Goal: Find contact information: Obtain details needed to contact an individual or organization

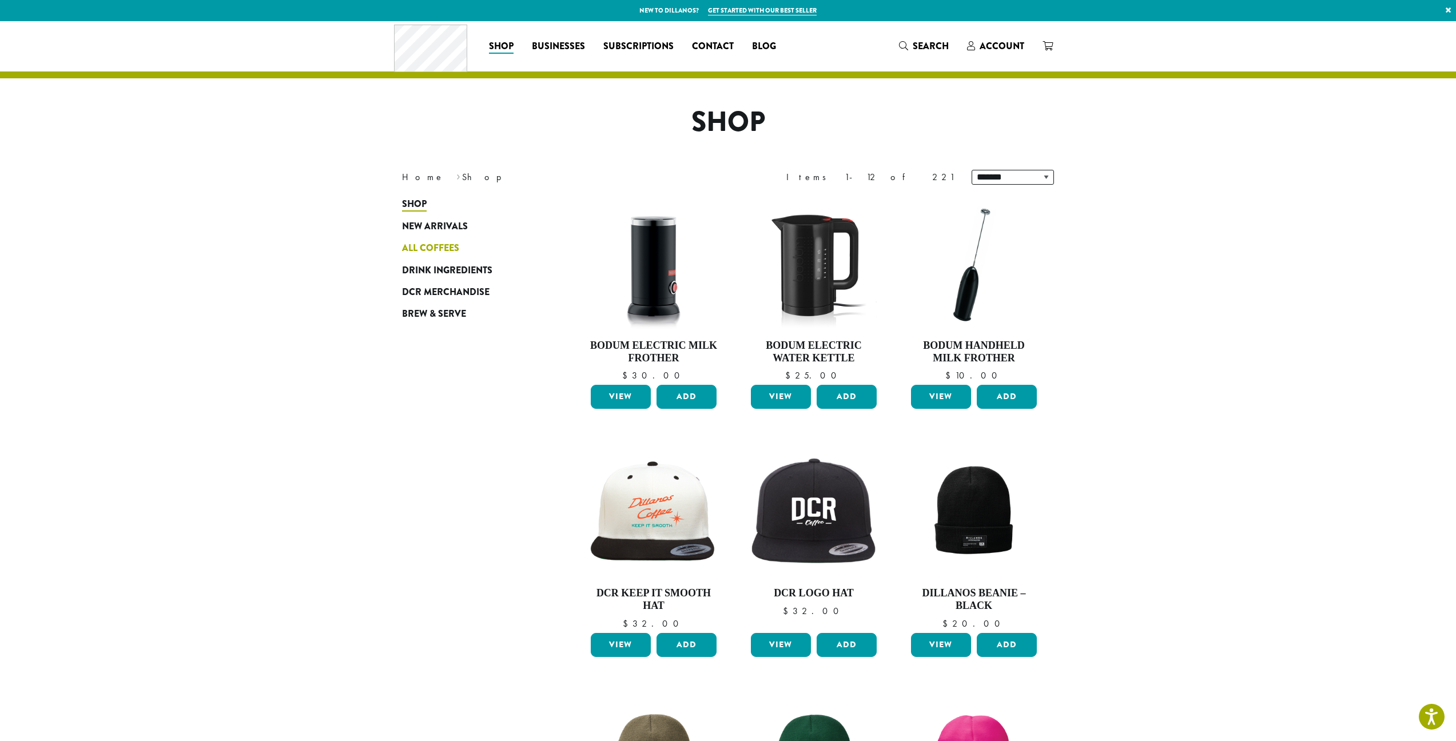
click at [428, 243] on span "All Coffees" at bounding box center [430, 248] width 57 height 14
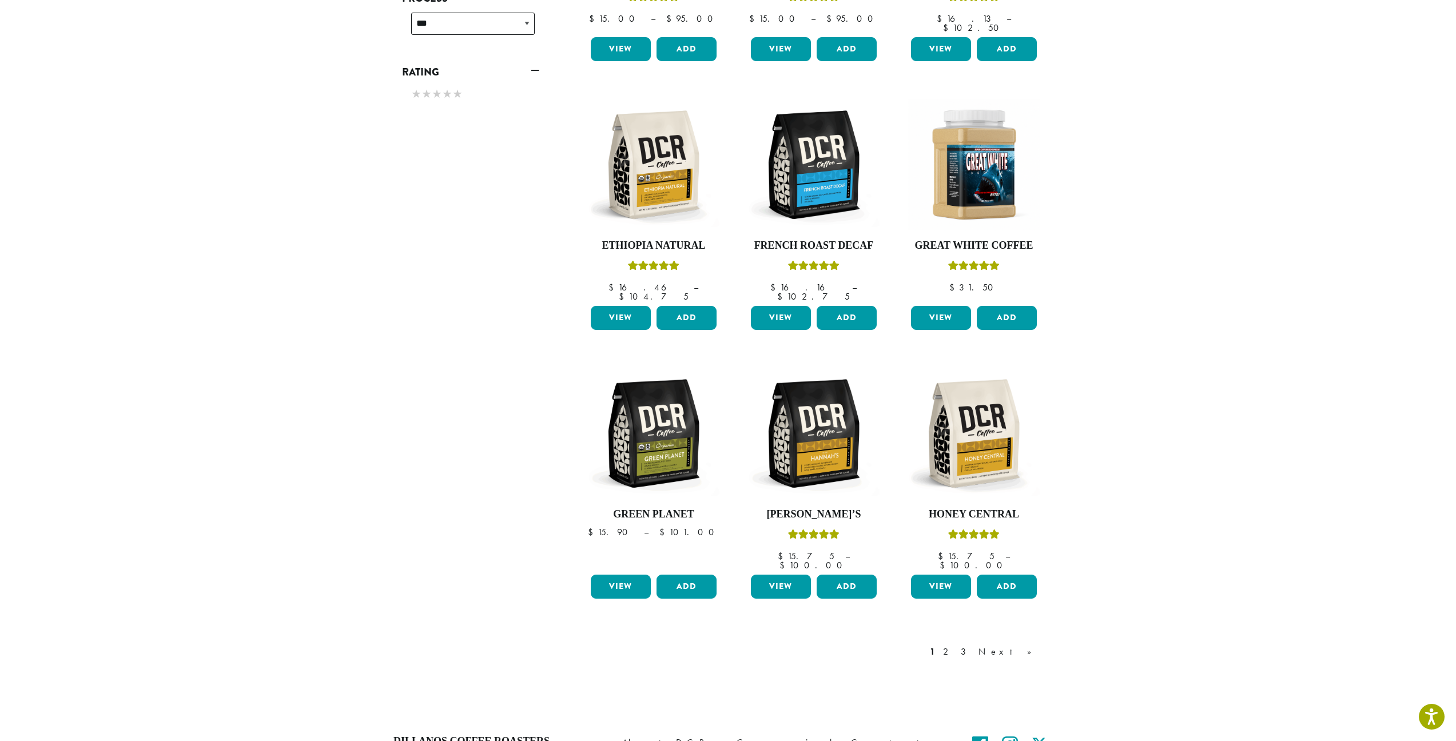
scroll to position [721, 0]
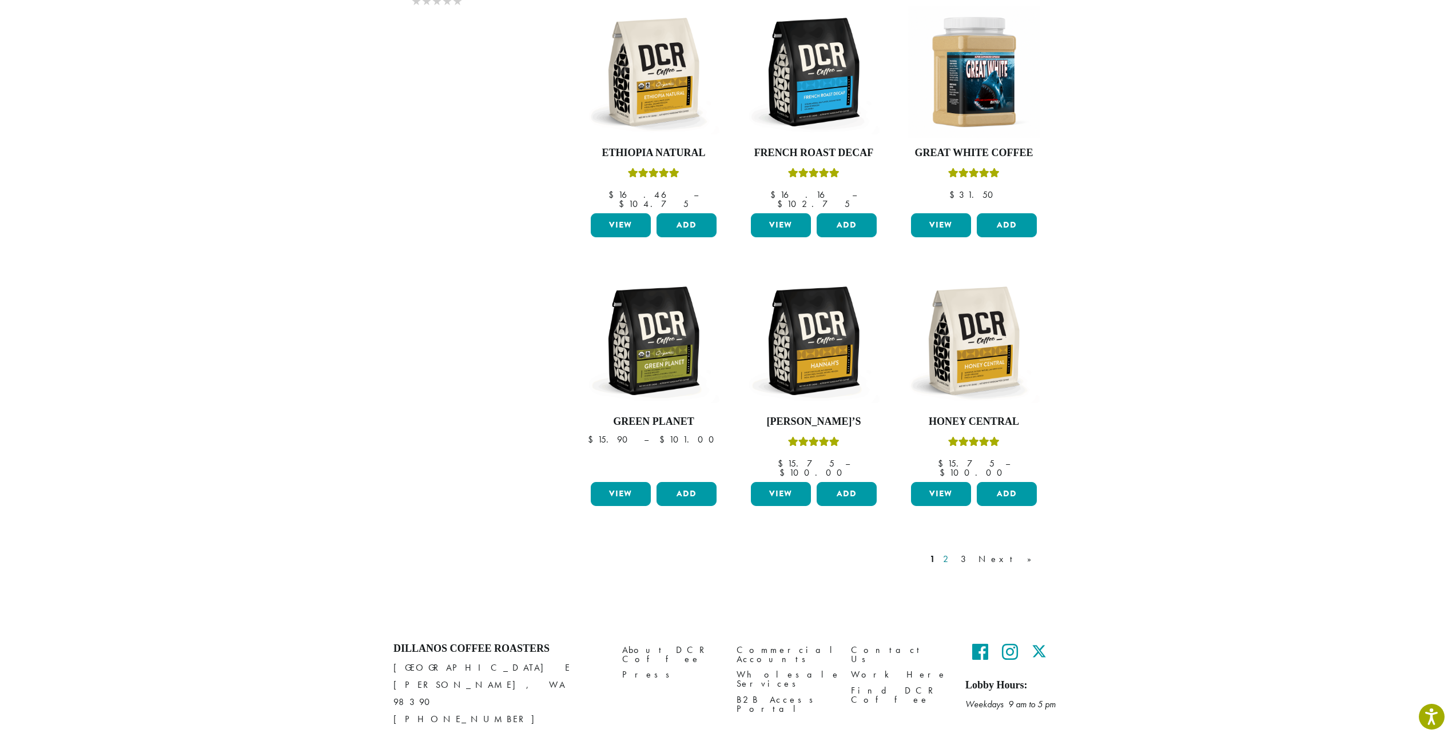
click at [955, 552] on link "2" at bounding box center [948, 559] width 14 height 14
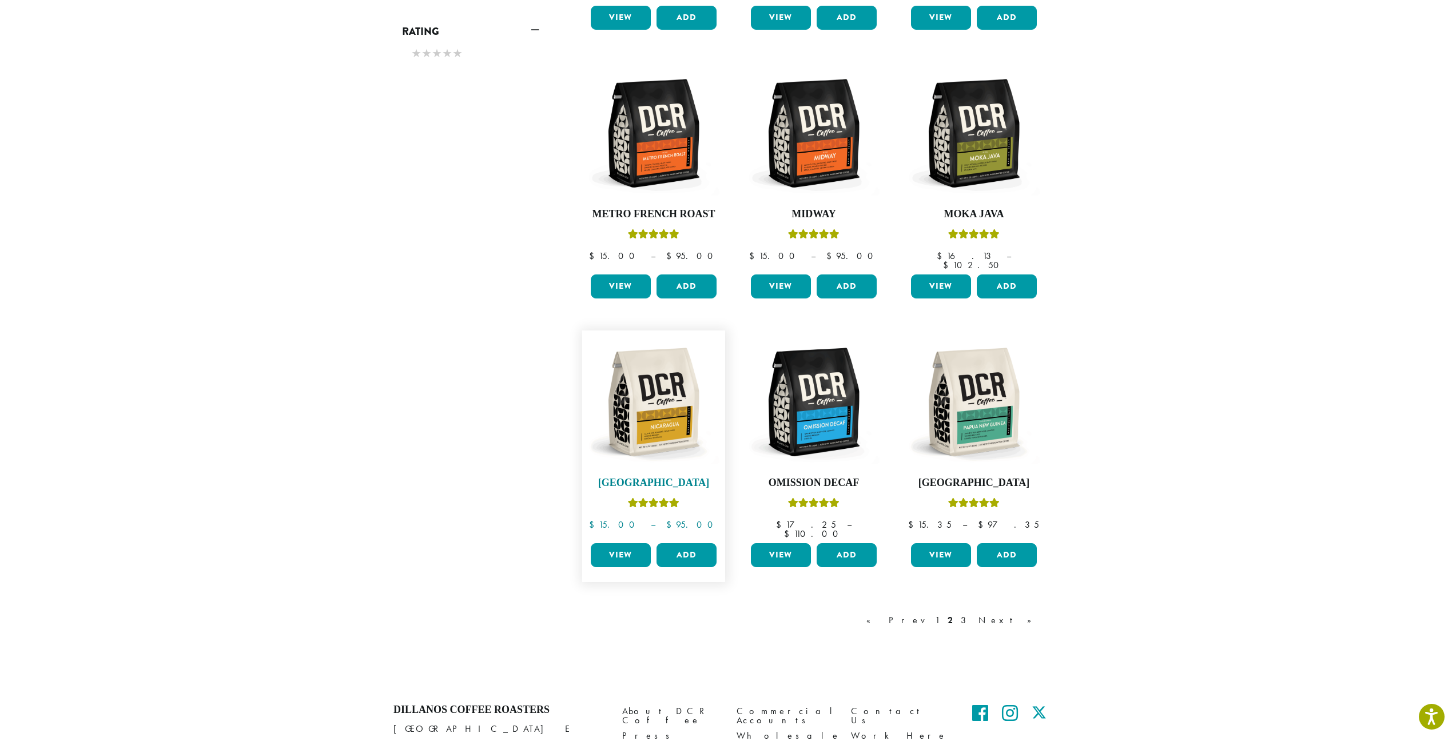
scroll to position [721, 0]
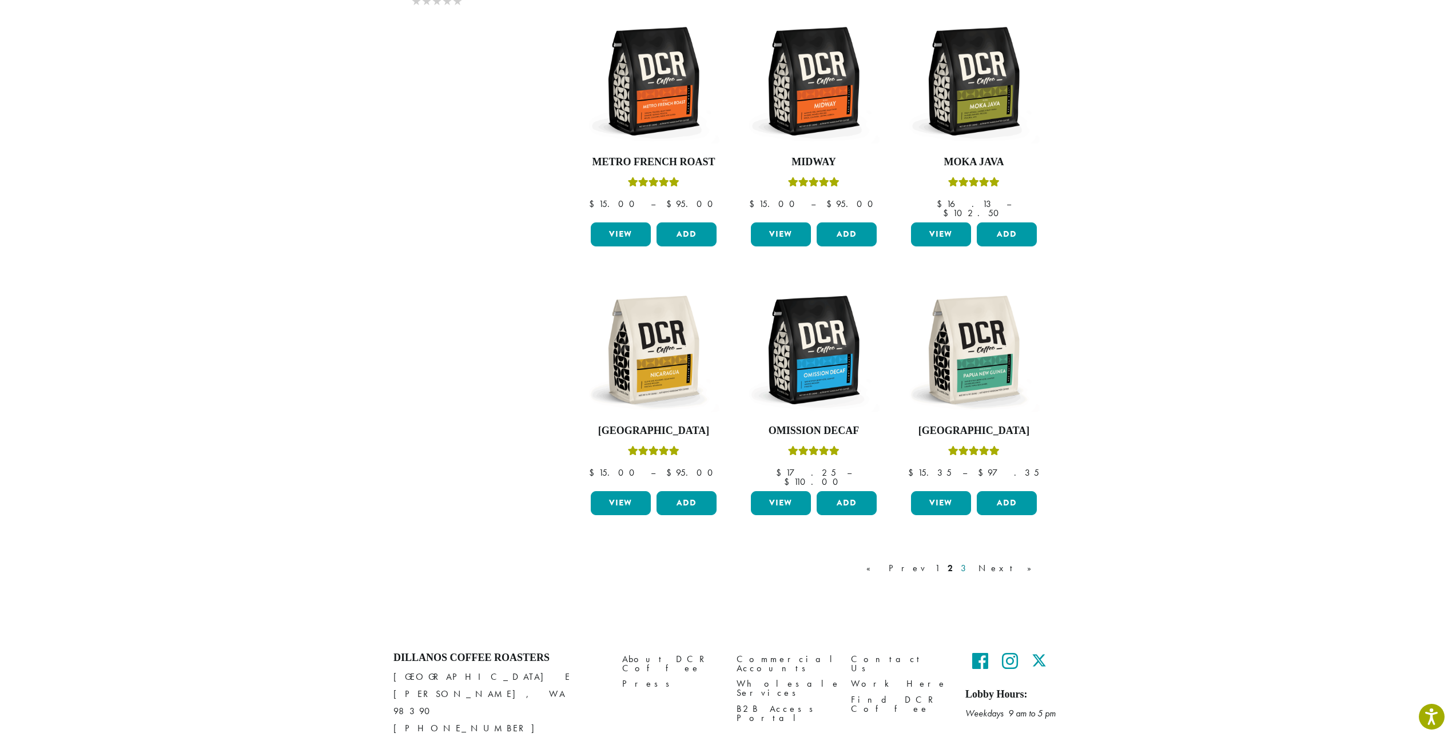
click at [973, 562] on link "3" at bounding box center [965, 569] width 14 height 14
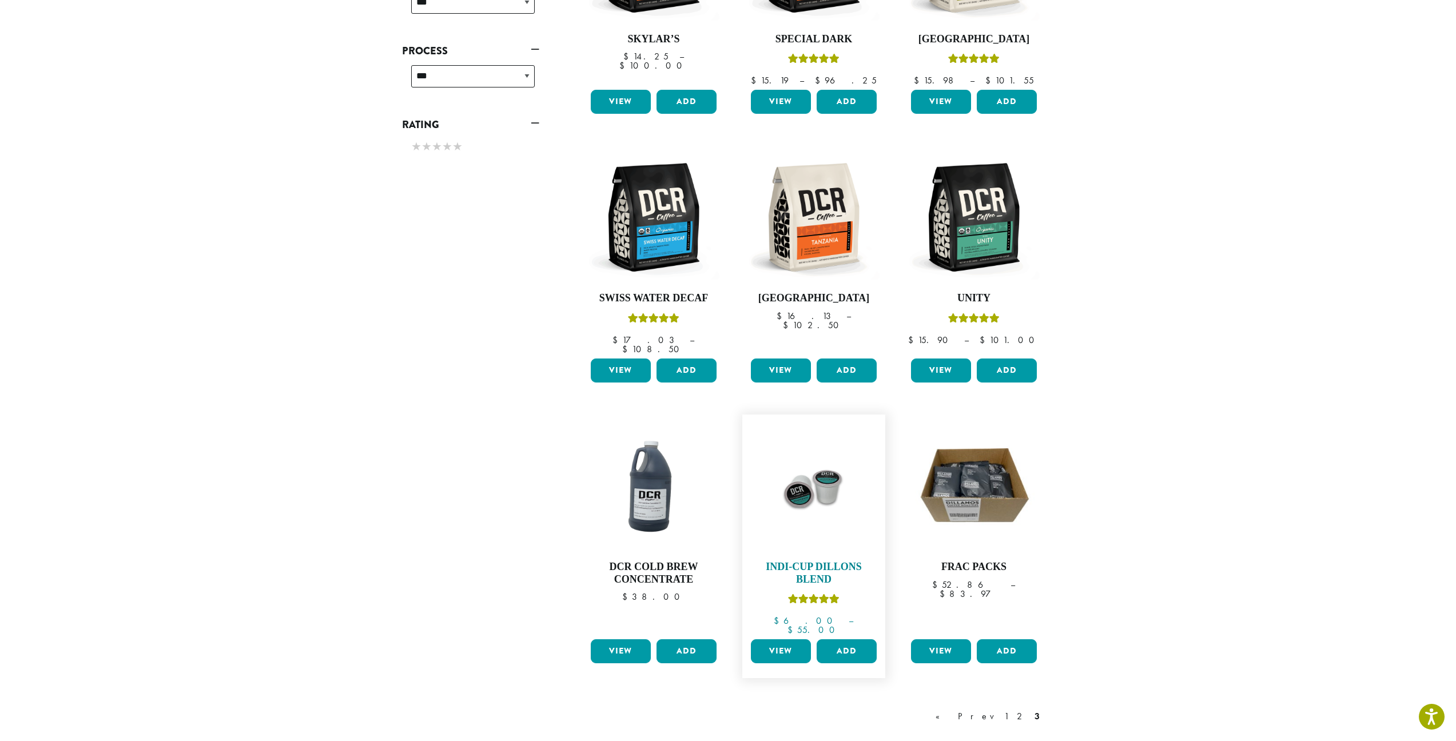
scroll to position [623, 0]
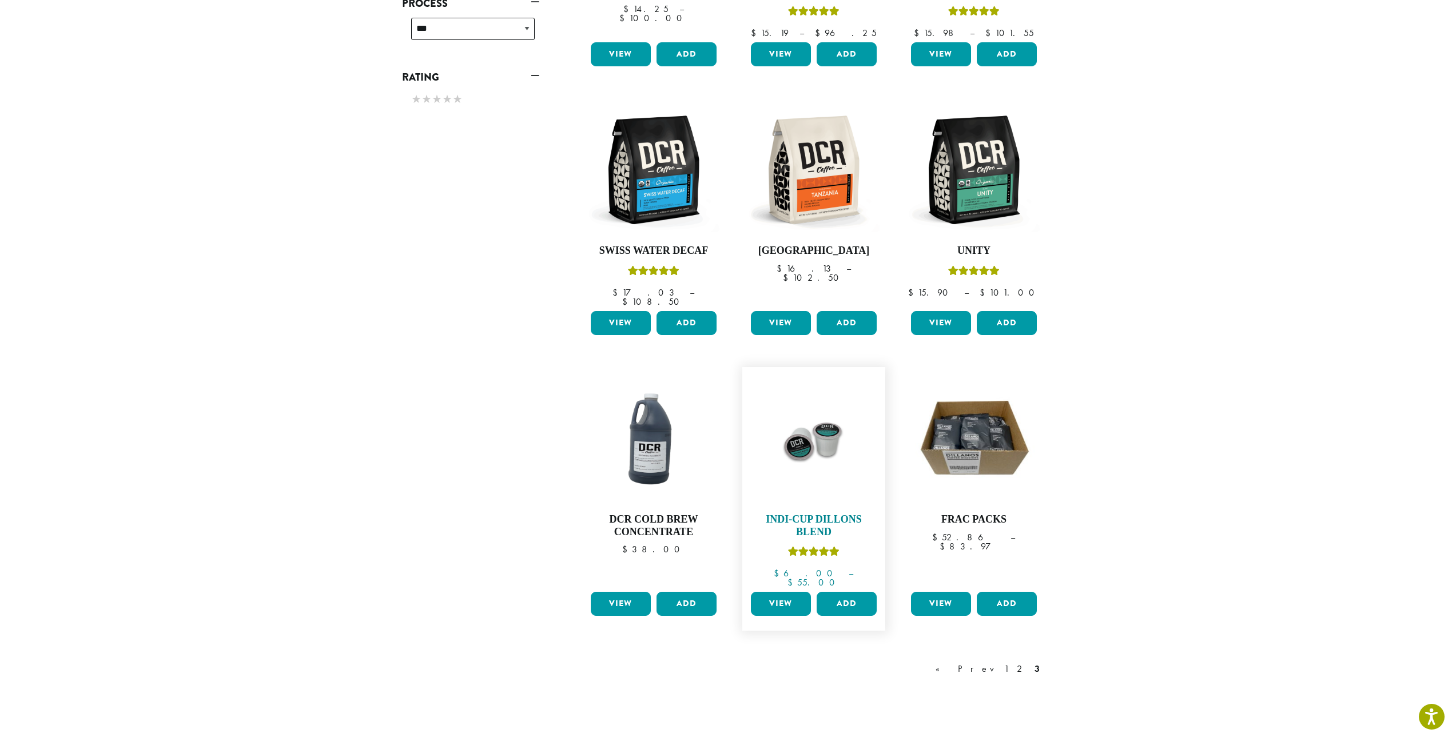
click at [816, 460] on img at bounding box center [814, 439] width 132 height 132
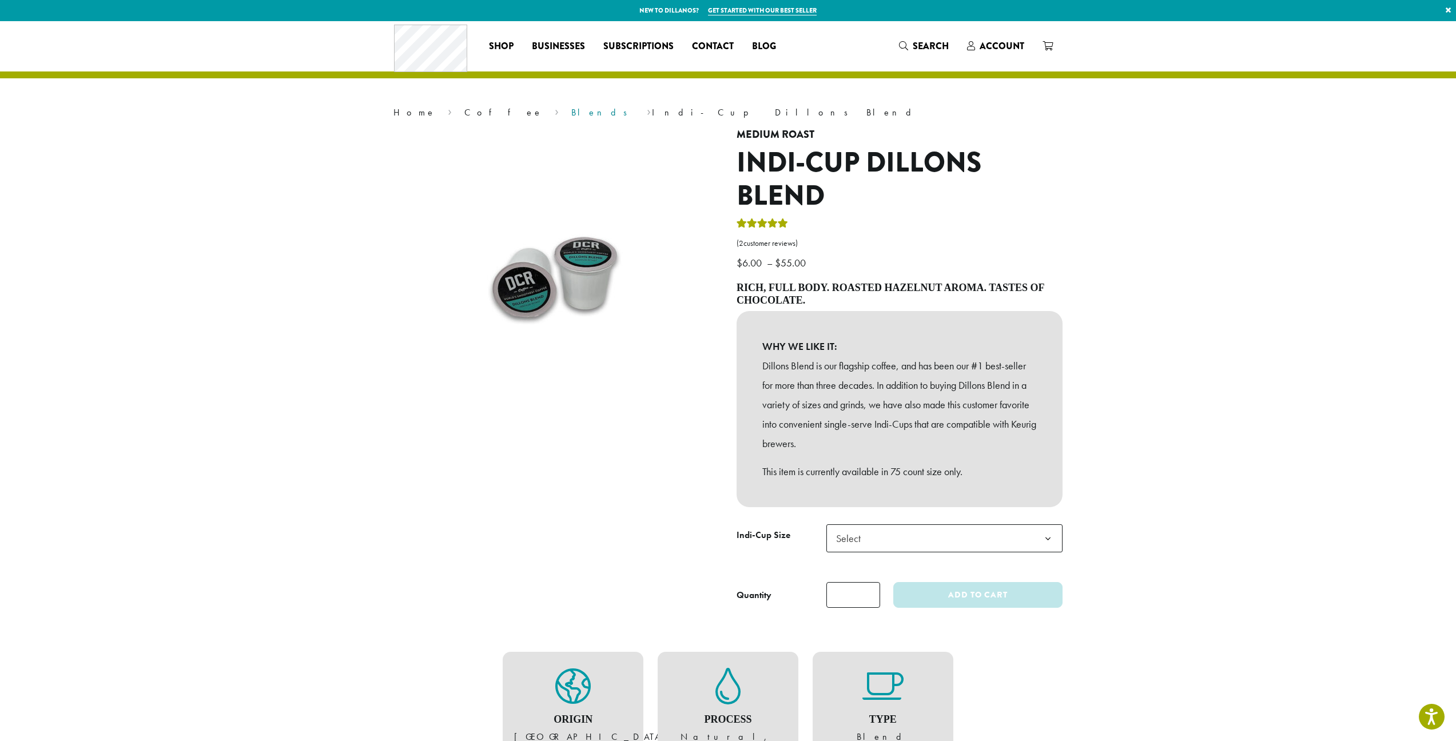
click at [571, 112] on link "Blends" at bounding box center [602, 112] width 63 height 12
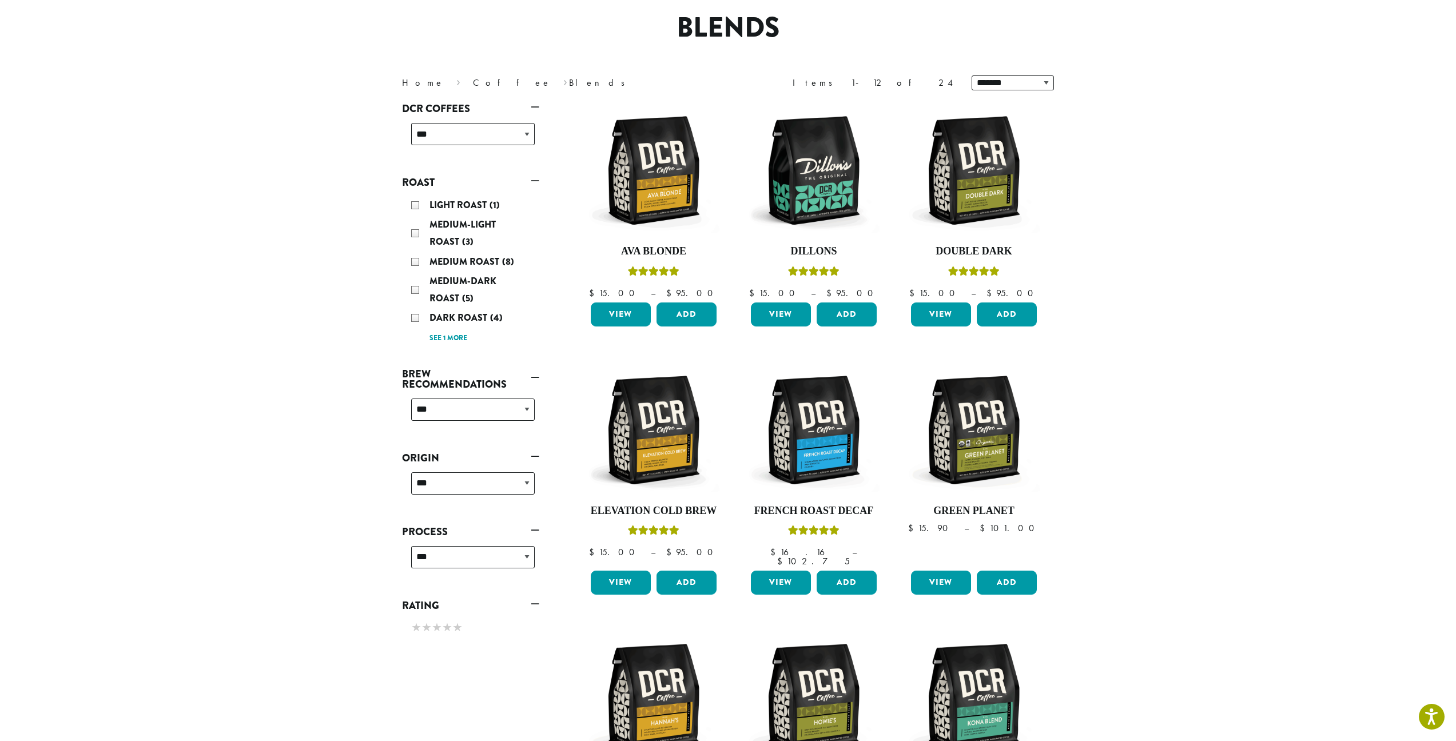
scroll to position [137, 0]
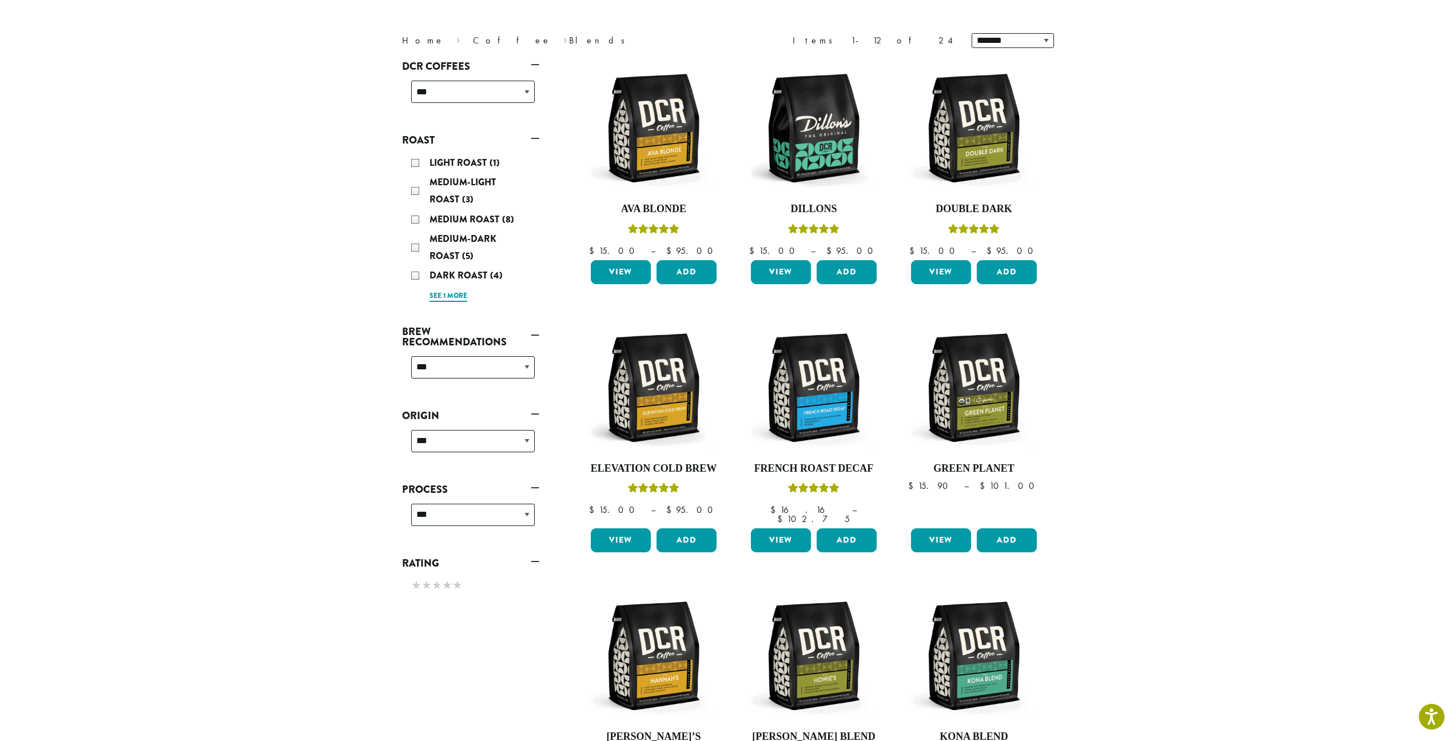
click at [444, 293] on link "See 1 more" at bounding box center [448, 296] width 38 height 11
click at [413, 295] on div "Very-Dark Roast (1)" at bounding box center [473, 295] width 124 height 17
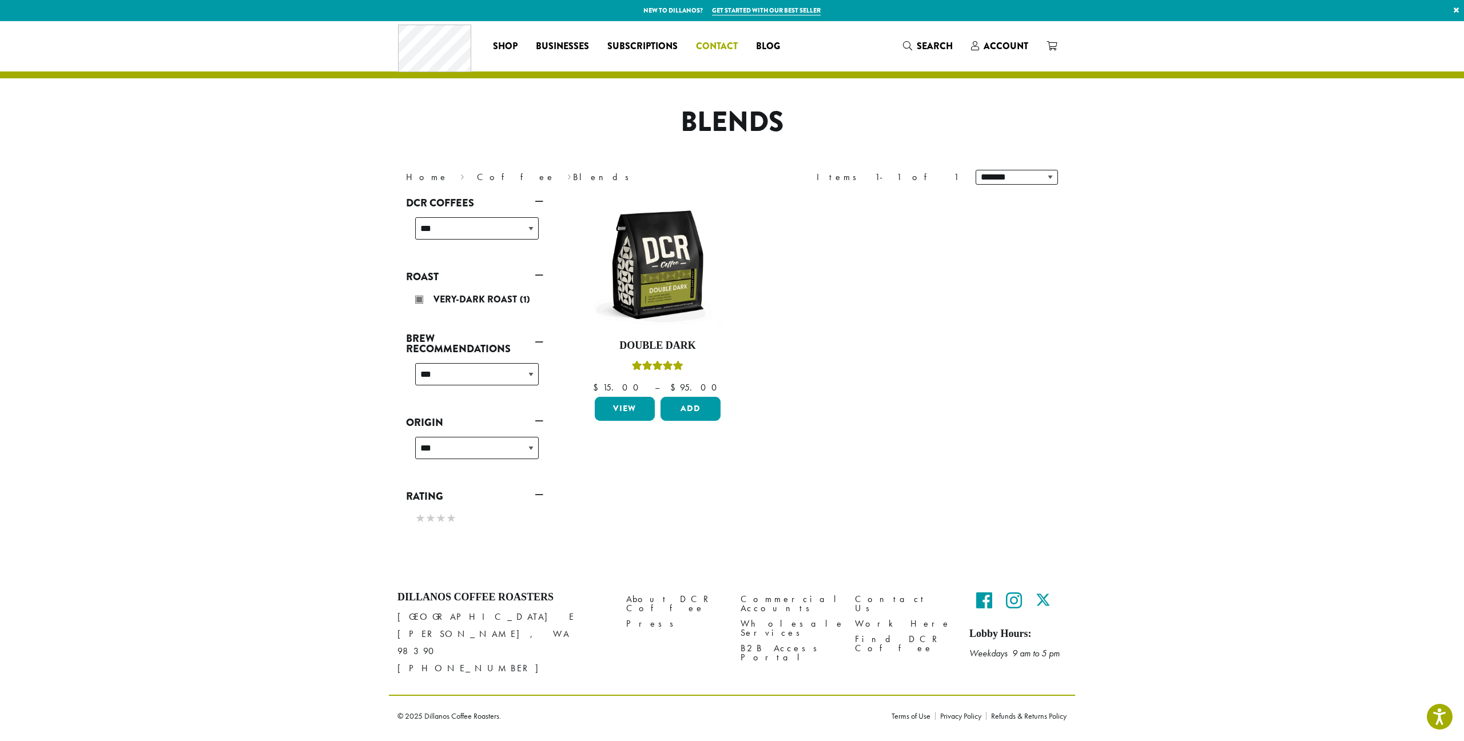
click at [709, 48] on span "Contact" at bounding box center [717, 46] width 42 height 14
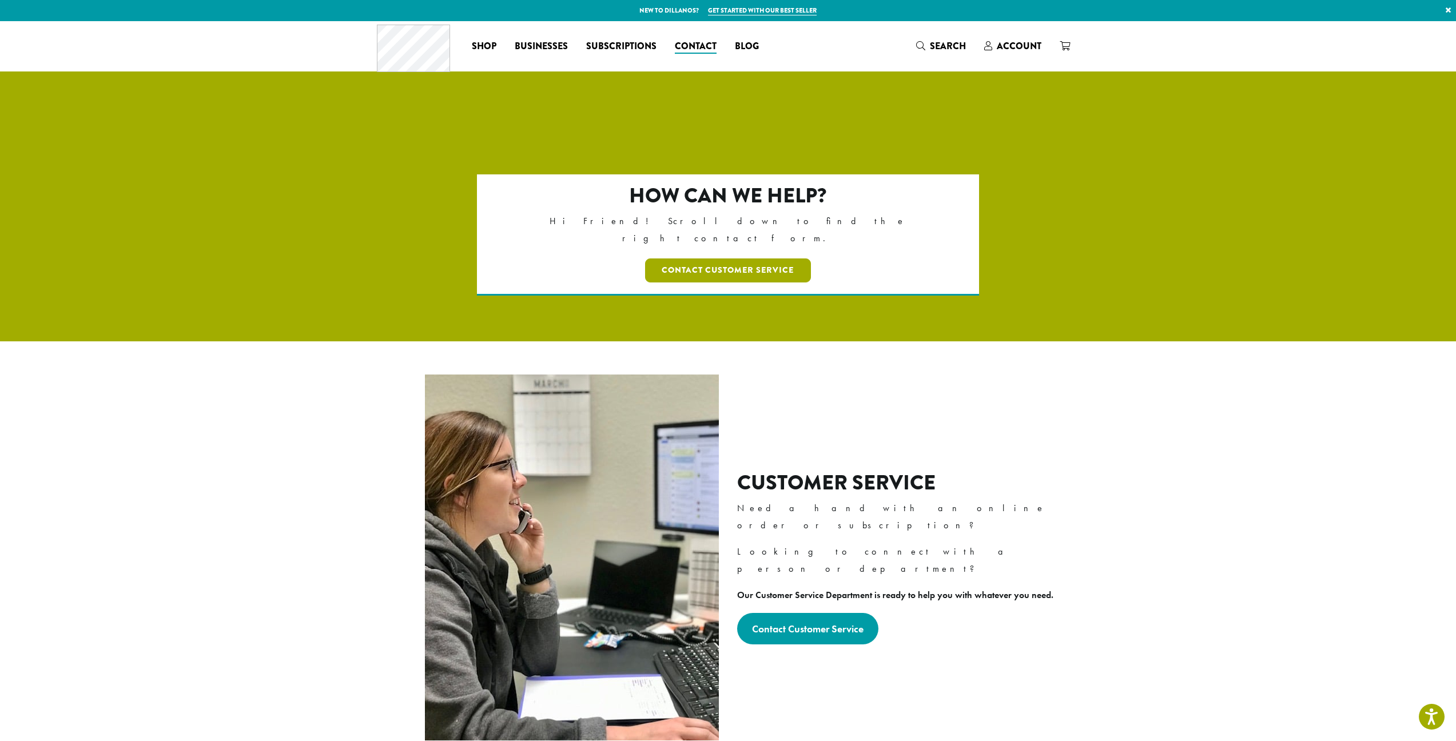
click at [730, 258] on link "Contact Customer Service" at bounding box center [728, 270] width 166 height 24
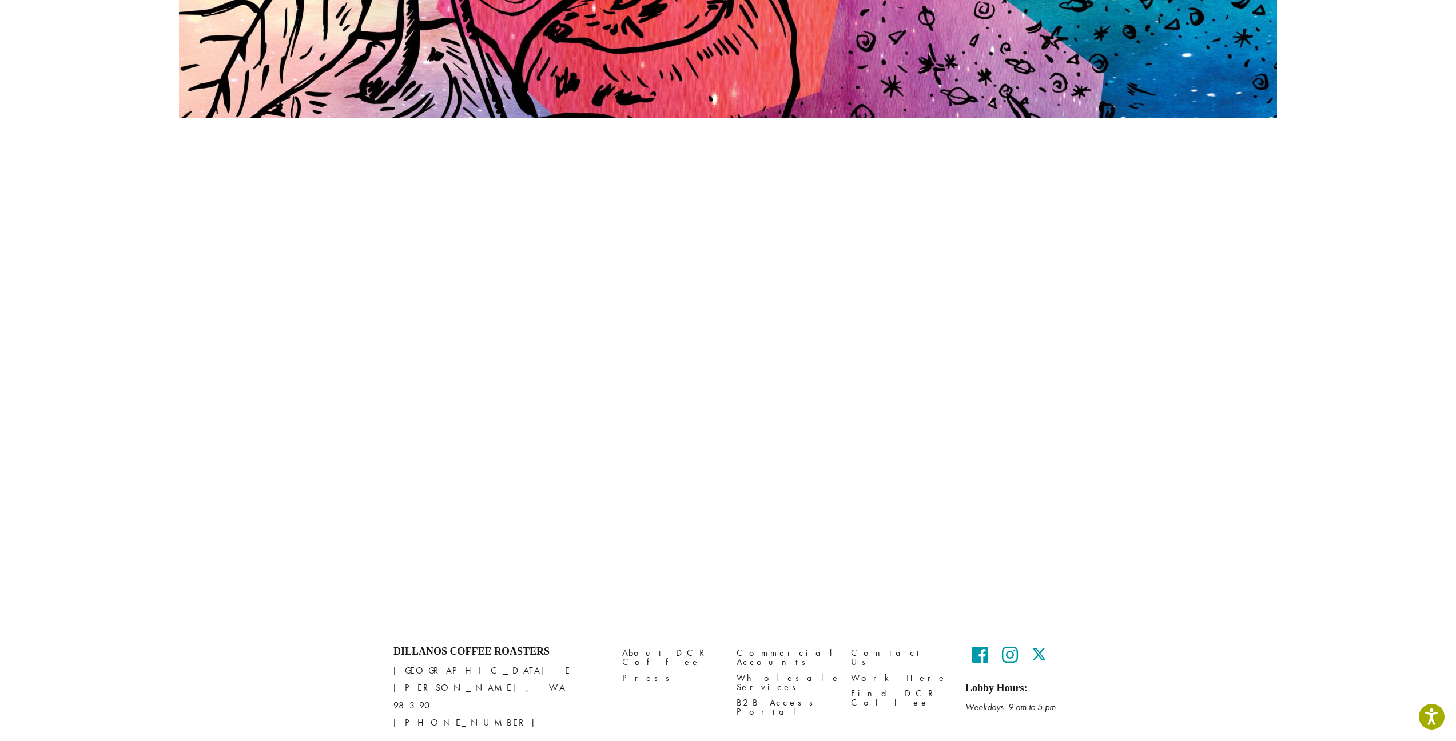
scroll to position [244, 0]
